Goal: Information Seeking & Learning: Understand process/instructions

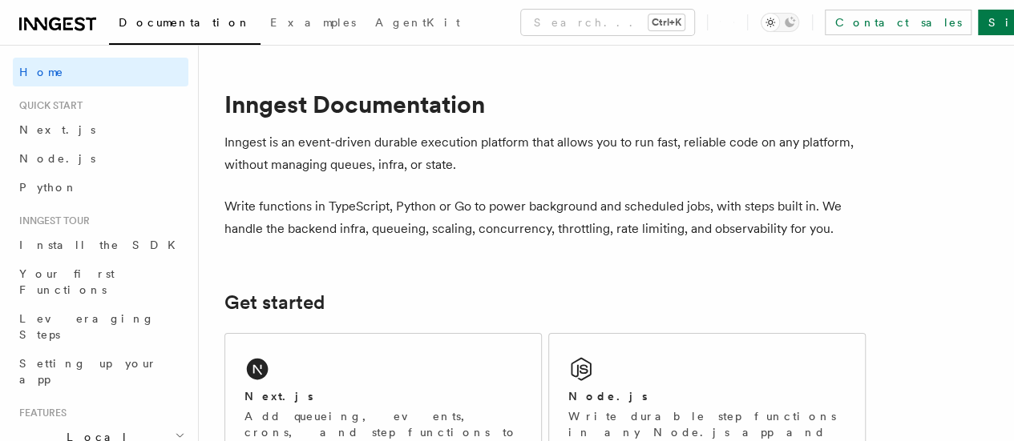
click at [403, 175] on p "Inngest is an event-driven durable execution platform that allows you to run fa…" at bounding box center [544, 153] width 641 height 45
click at [65, 132] on link "Next.js" at bounding box center [100, 129] width 175 height 29
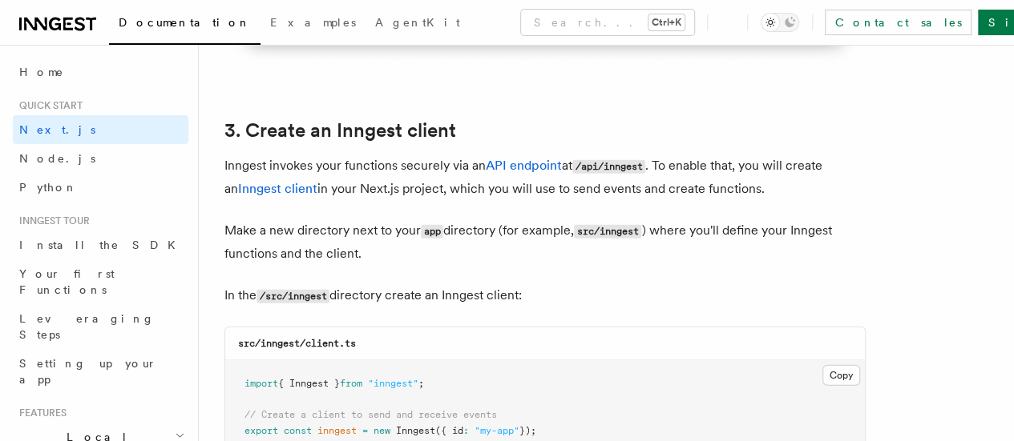
scroll to position [1830, 0]
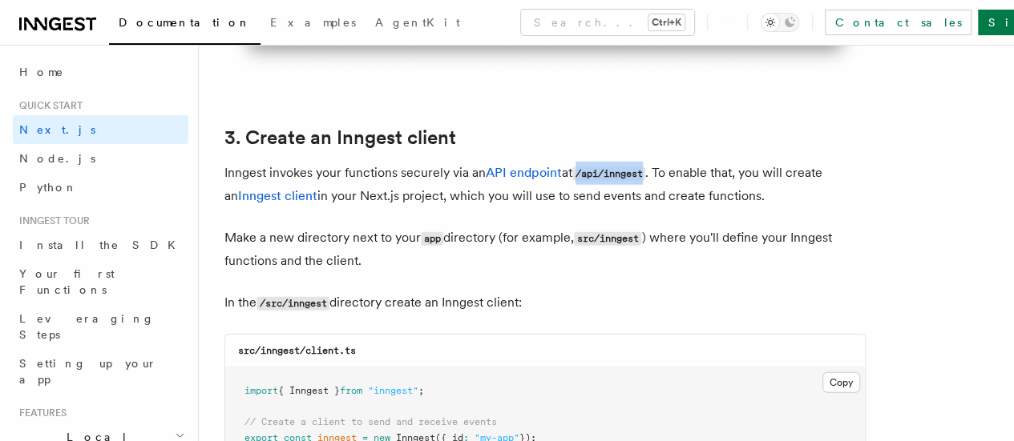
copy code "/api/inngest"
drag, startPoint x: 580, startPoint y: 159, endPoint x: 653, endPoint y: 161, distance: 72.9
click at [653, 162] on p "Inngest invokes your functions securely via an API endpoint at /api/inngest . T…" at bounding box center [544, 185] width 641 height 46
click at [822, 373] on button "Copy Copied" at bounding box center [841, 383] width 38 height 21
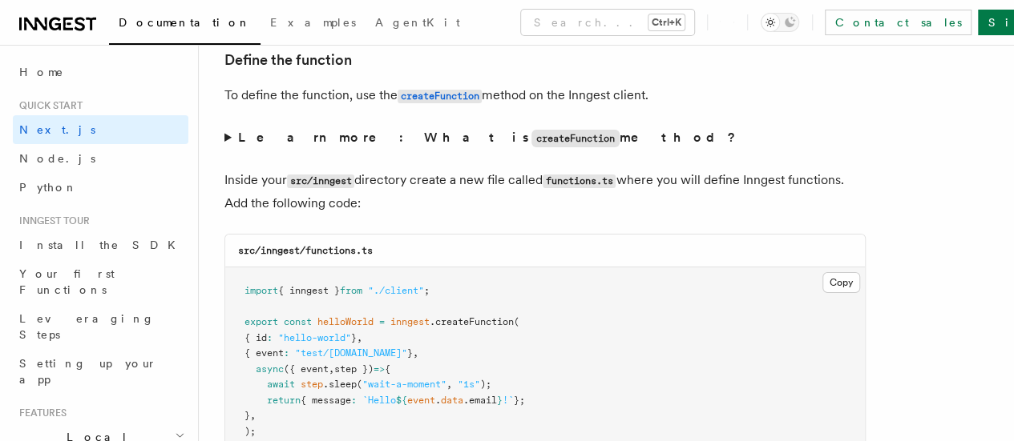
scroll to position [2740, 0]
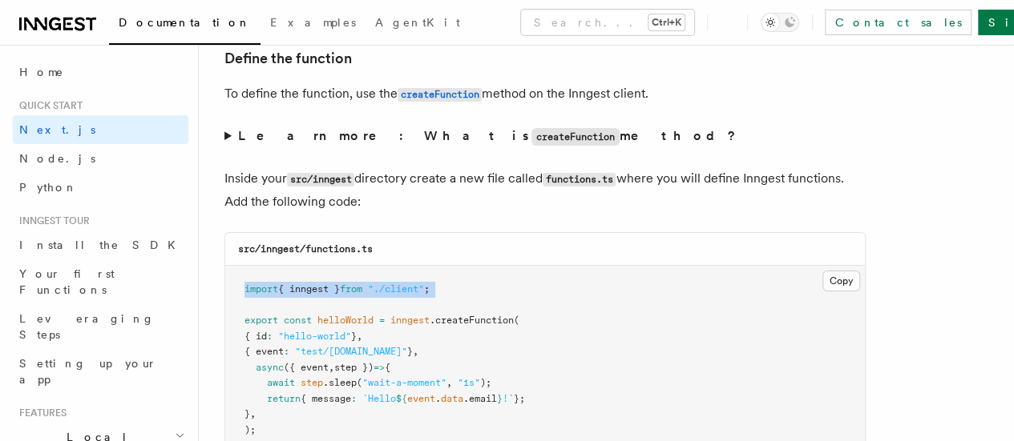
drag, startPoint x: 240, startPoint y: 274, endPoint x: 476, endPoint y: 287, distance: 235.9
click at [476, 287] on pre "import { inngest } from "./client" ; export const helloWorld = inngest .createF…" at bounding box center [544, 360] width 639 height 188
copy code "import { inngest } from "./client" ;"
click at [561, 289] on pre "import { inngest } from "./client" ; export const helloWorld = inngest .createF…" at bounding box center [544, 360] width 639 height 188
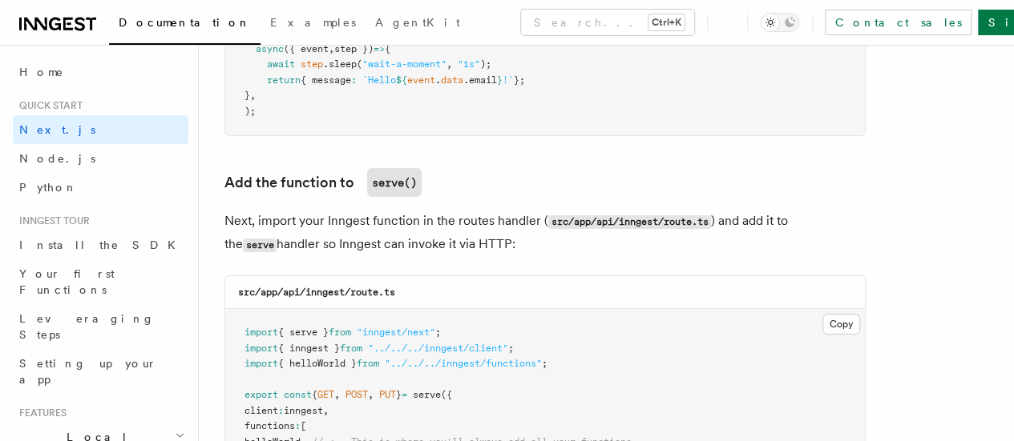
scroll to position [3062, 0]
